Goal: Connect with others: Participate in discussion

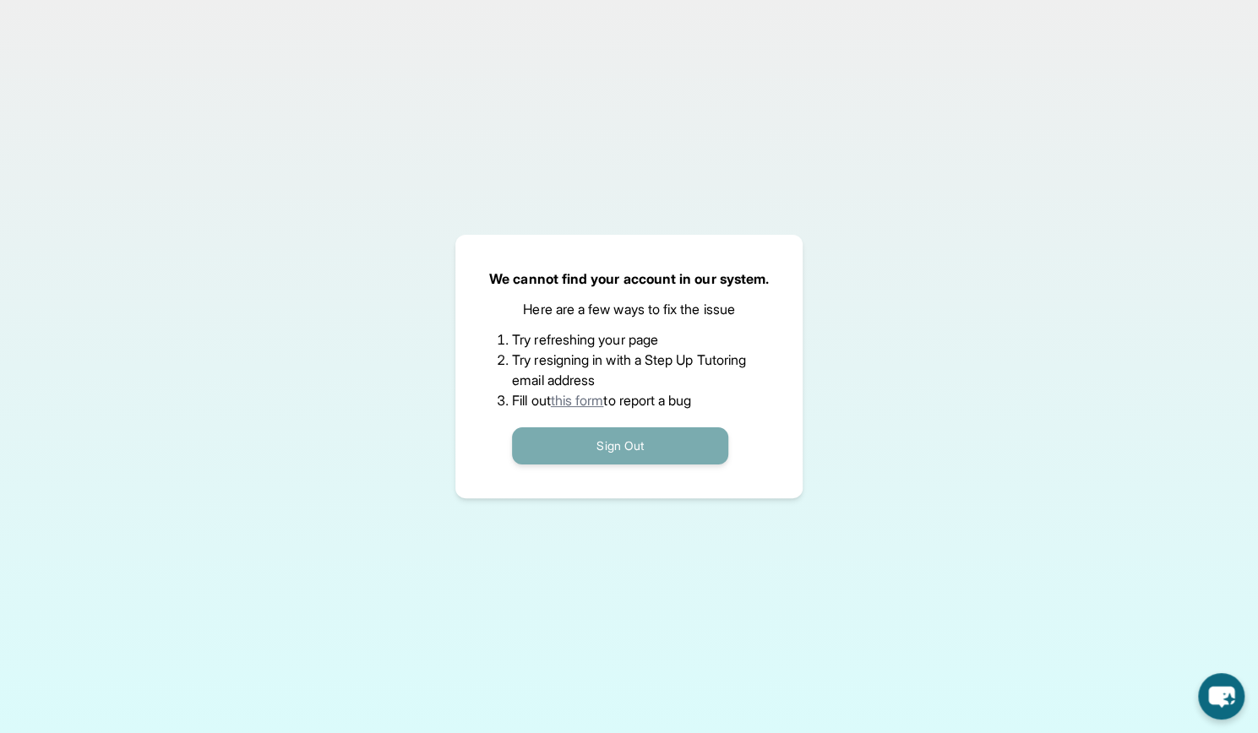
click at [642, 452] on button "Sign Out" at bounding box center [620, 445] width 216 height 37
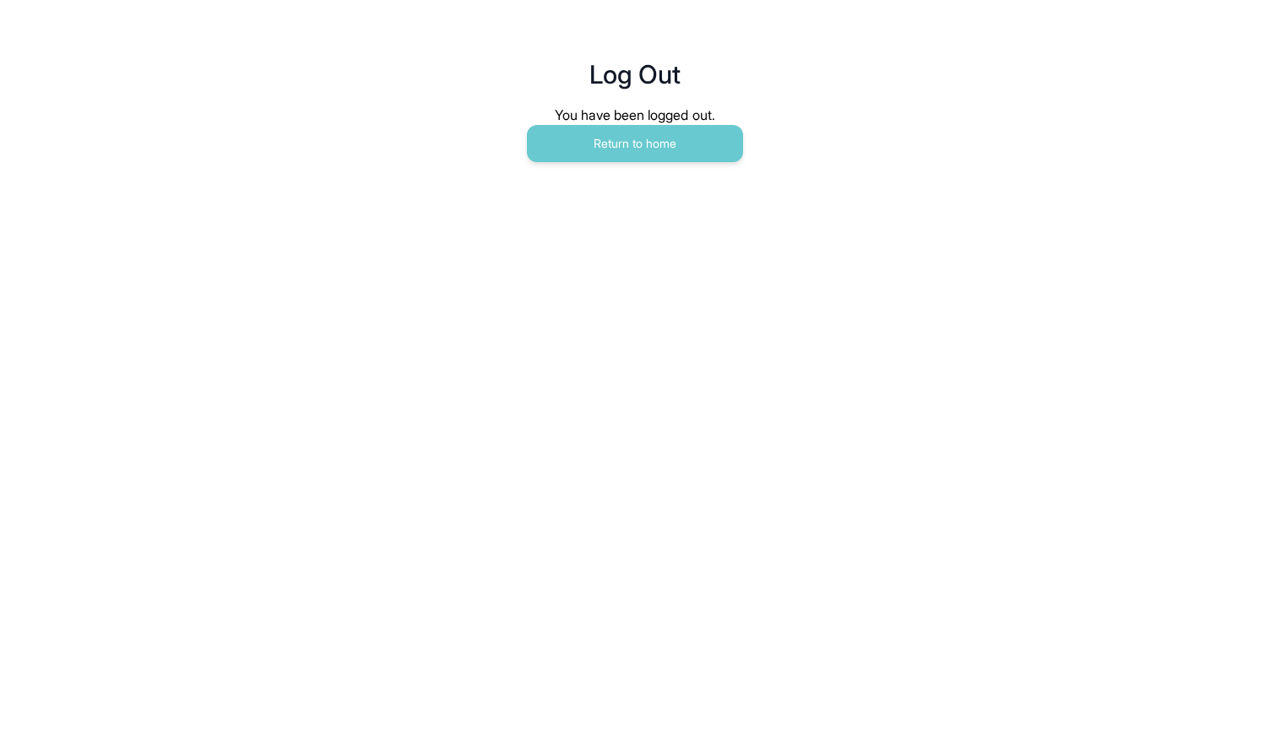
click at [616, 182] on main "Log Out You have been logged out. Return to home" at bounding box center [635, 93] width 865 height 186
click at [607, 147] on button "Return to home" at bounding box center [635, 143] width 216 height 37
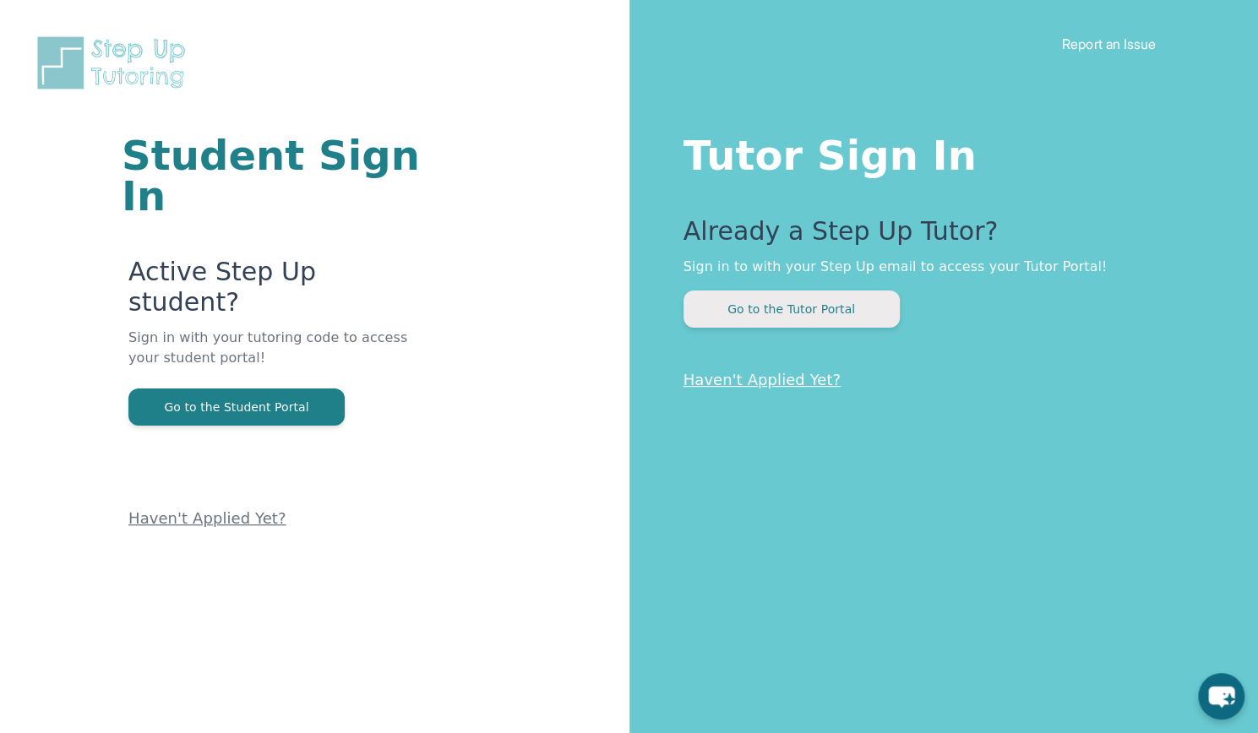
click at [849, 306] on button "Go to the Tutor Portal" at bounding box center [791, 309] width 216 height 37
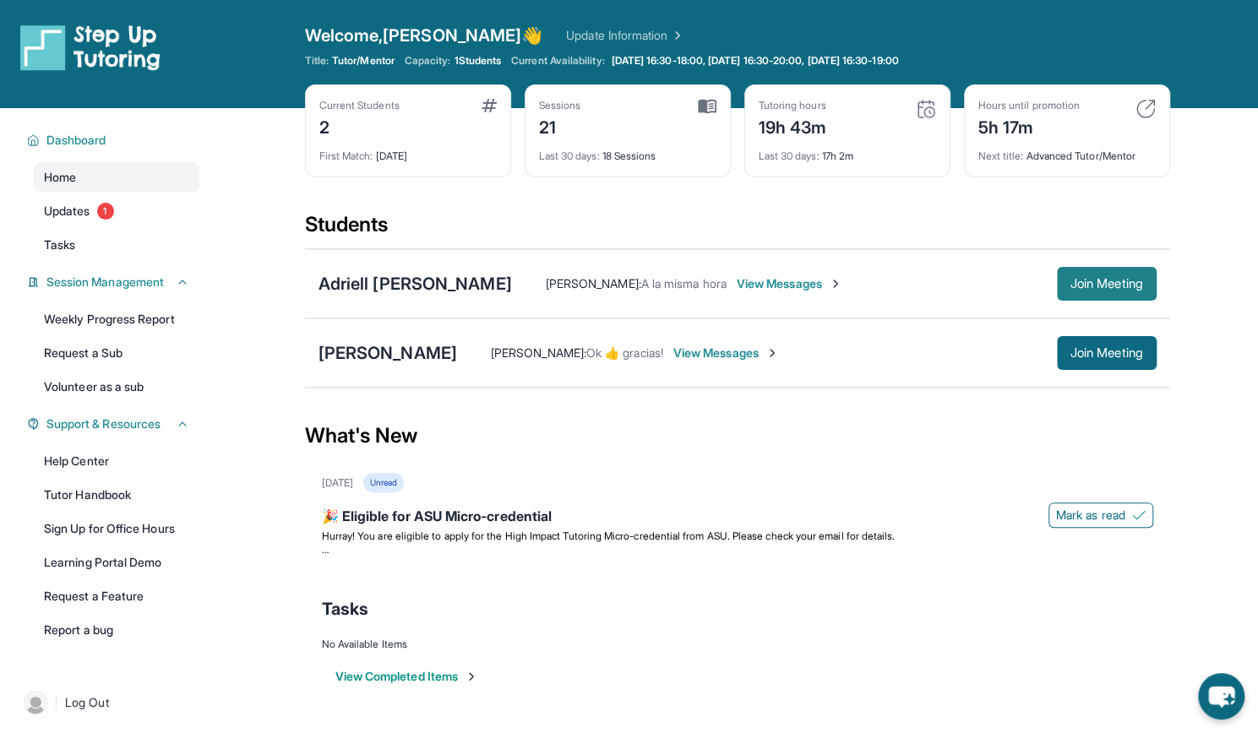
click at [1074, 280] on span "Join Meeting" at bounding box center [1106, 284] width 73 height 10
